Goal: Information Seeking & Learning: Check status

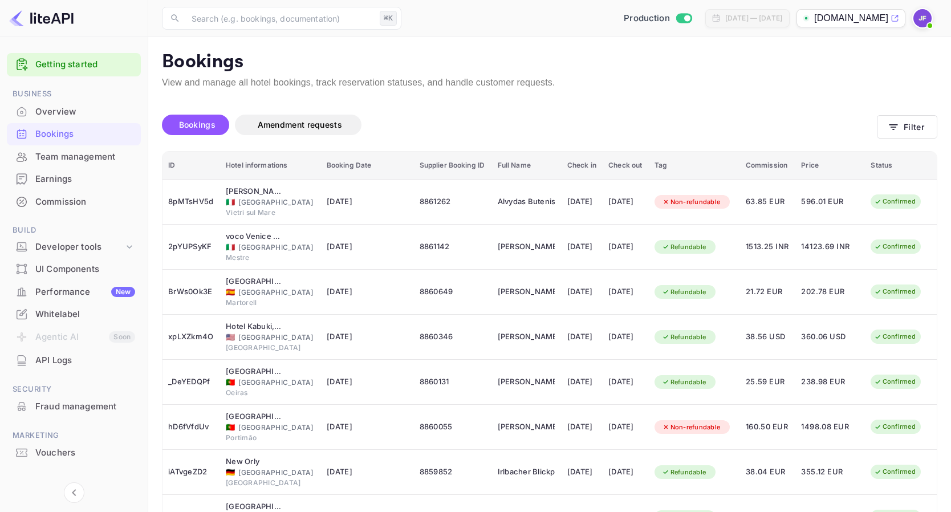
click at [67, 356] on div "API Logs" at bounding box center [85, 360] width 100 height 13
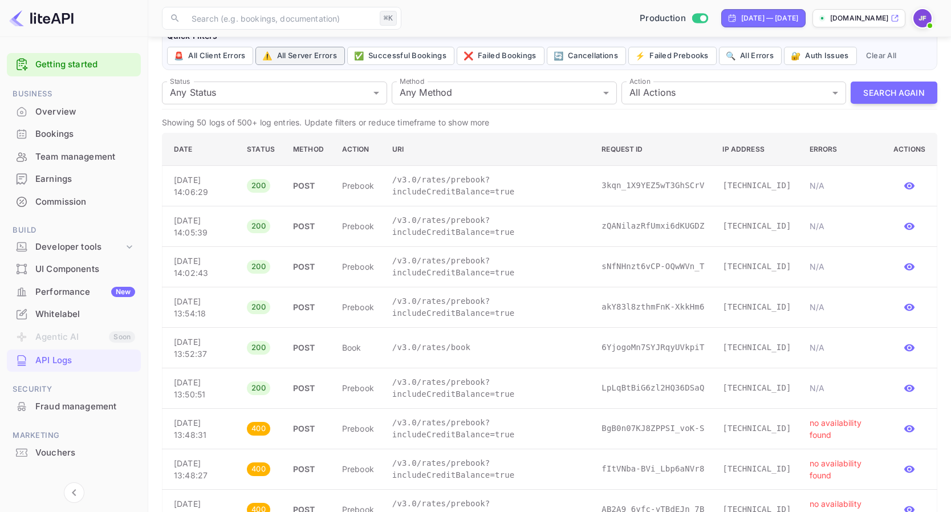
scroll to position [76, 0]
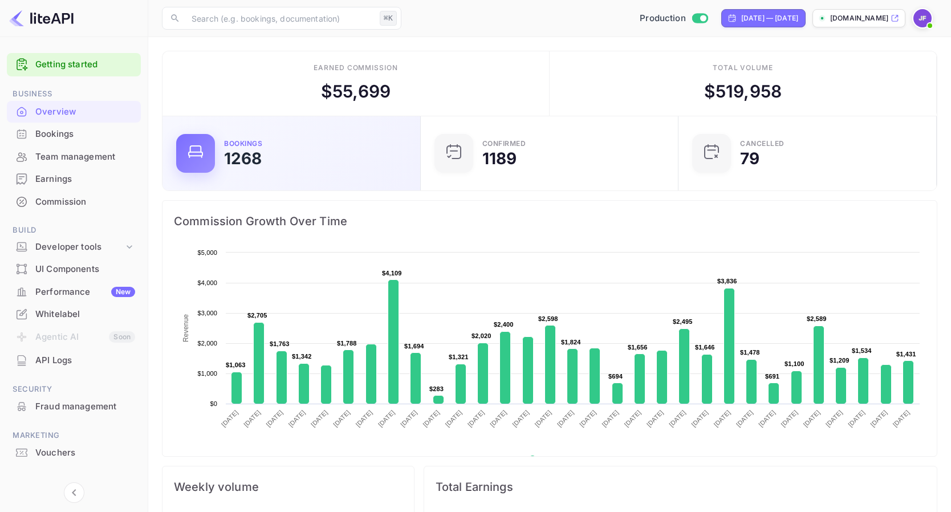
scroll to position [185, 251]
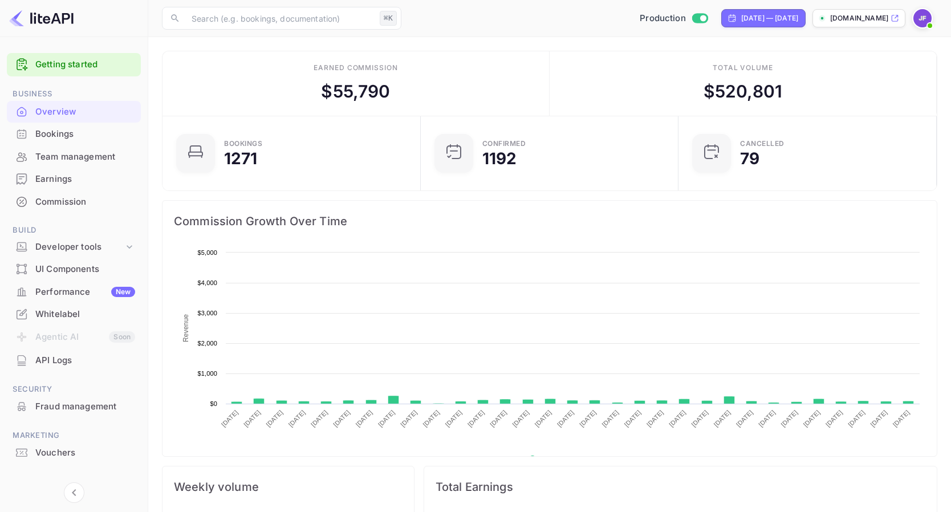
scroll to position [185, 251]
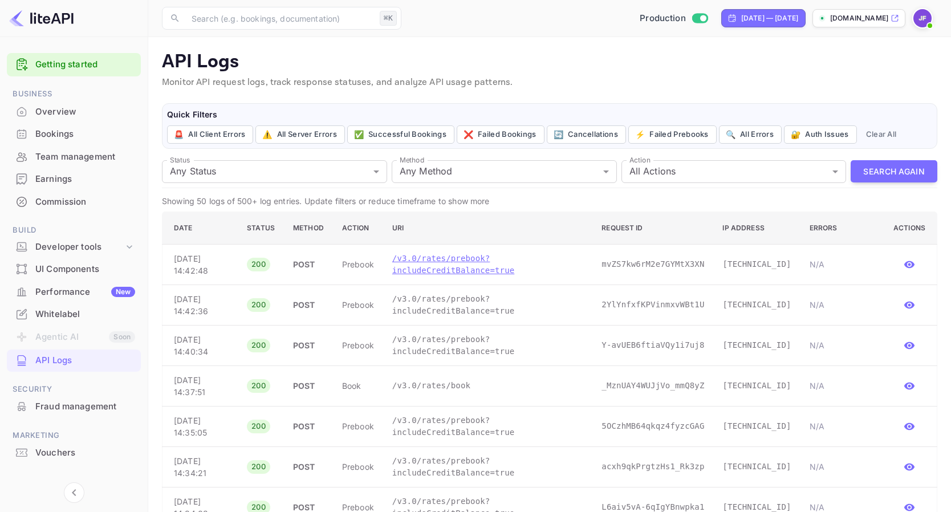
click at [489, 272] on p "/v3.0/rates/prebook?includeCreditBalance=true" at bounding box center [487, 265] width 191 height 24
